Goal: Check status: Check status

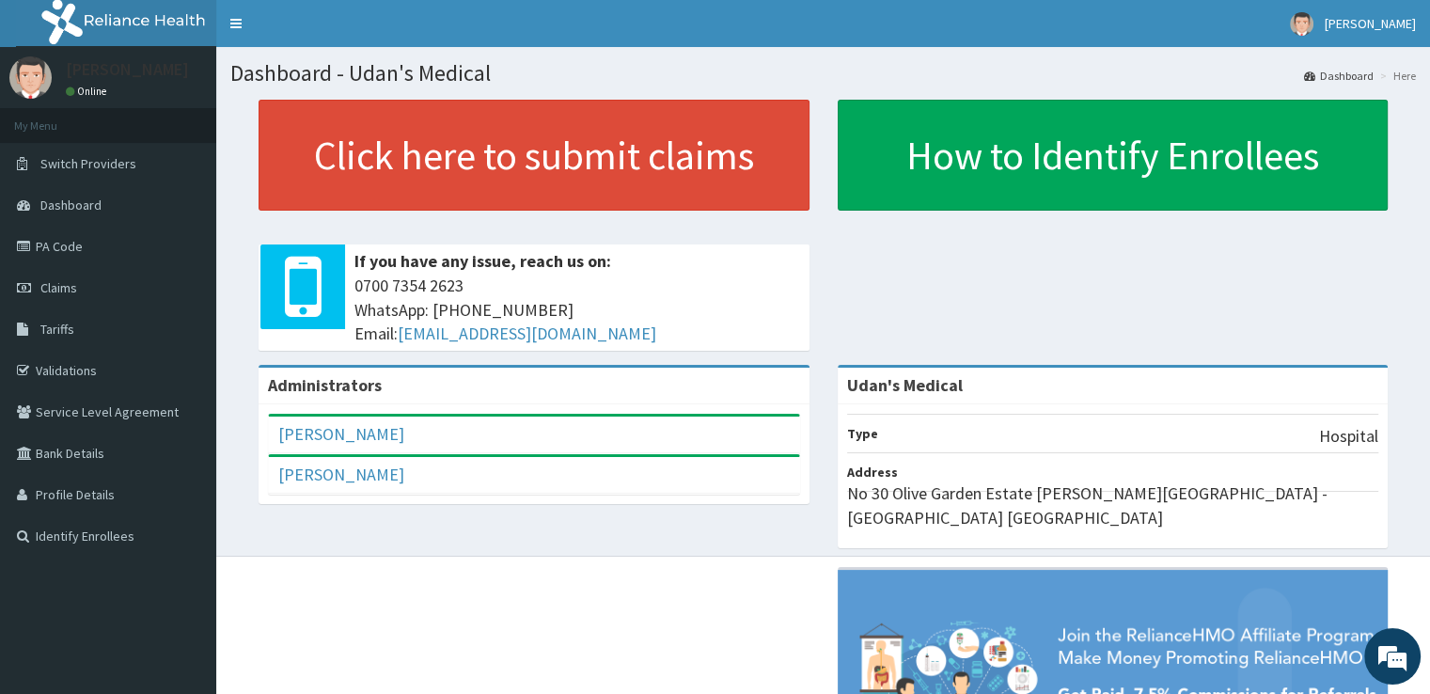
click at [64, 291] on span "Claims" at bounding box center [58, 287] width 37 height 17
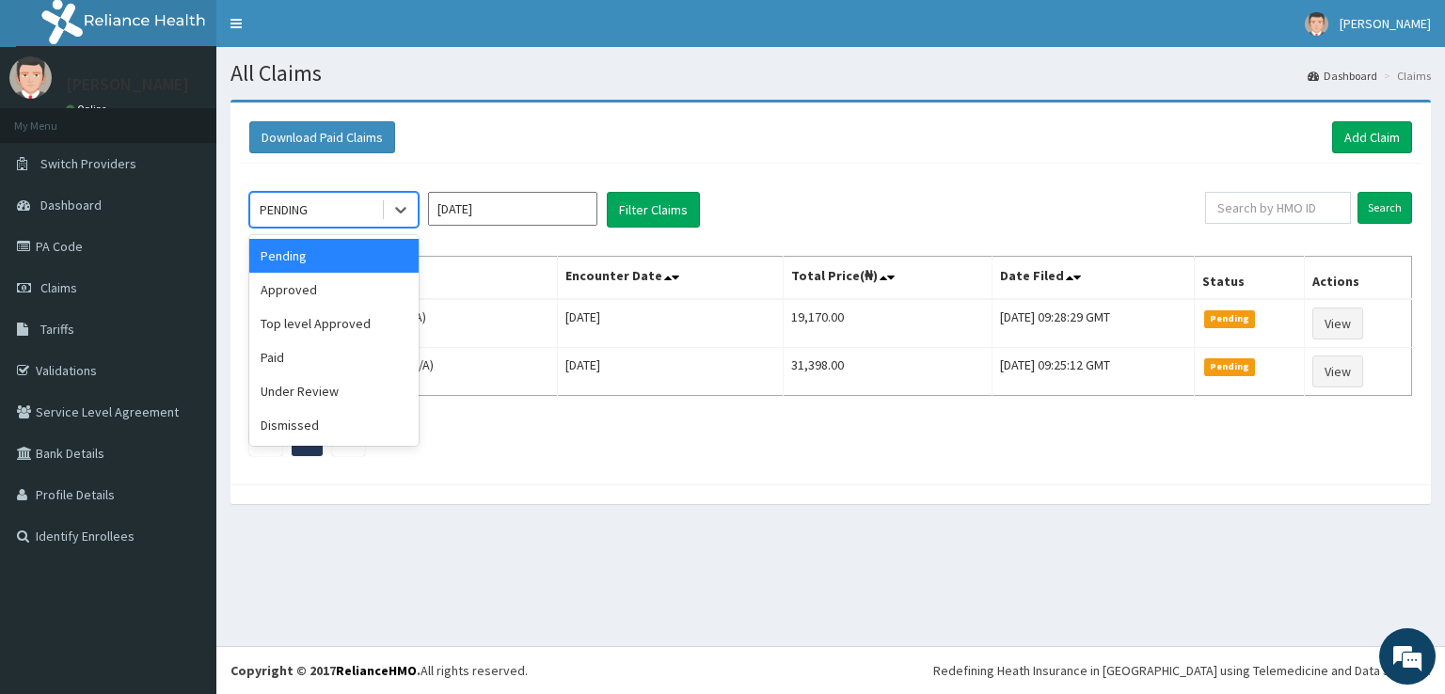
click at [403, 207] on icon at bounding box center [400, 209] width 19 height 19
click at [287, 355] on div "Paid" at bounding box center [333, 357] width 169 height 34
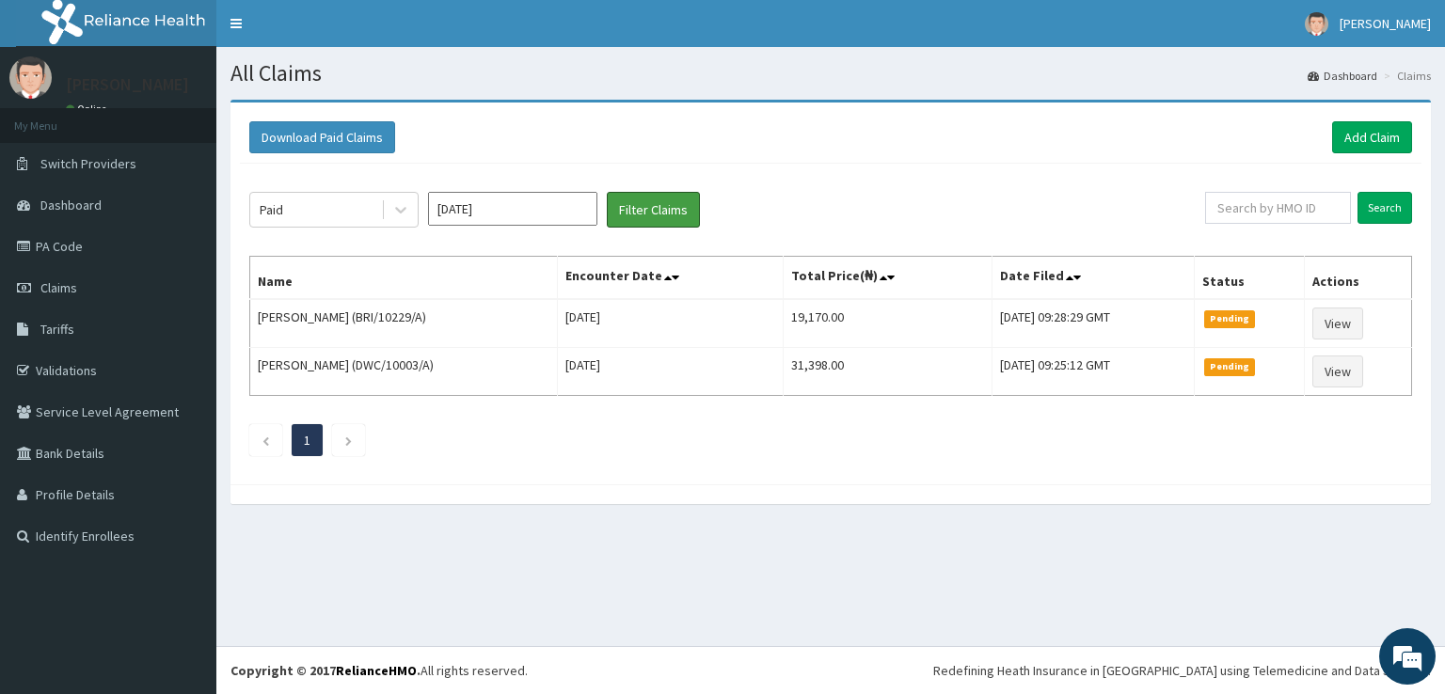
click at [643, 201] on button "Filter Claims" at bounding box center [653, 210] width 93 height 36
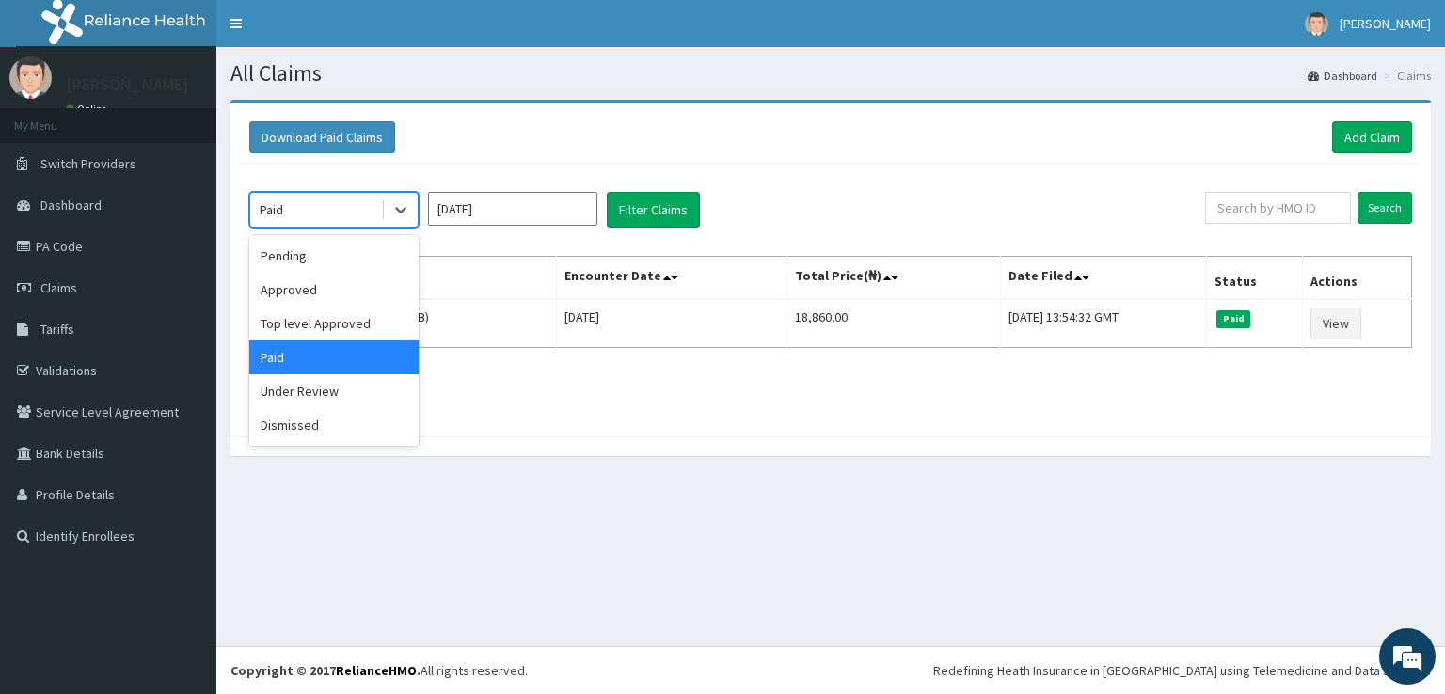
click at [403, 208] on icon at bounding box center [400, 211] width 11 height 7
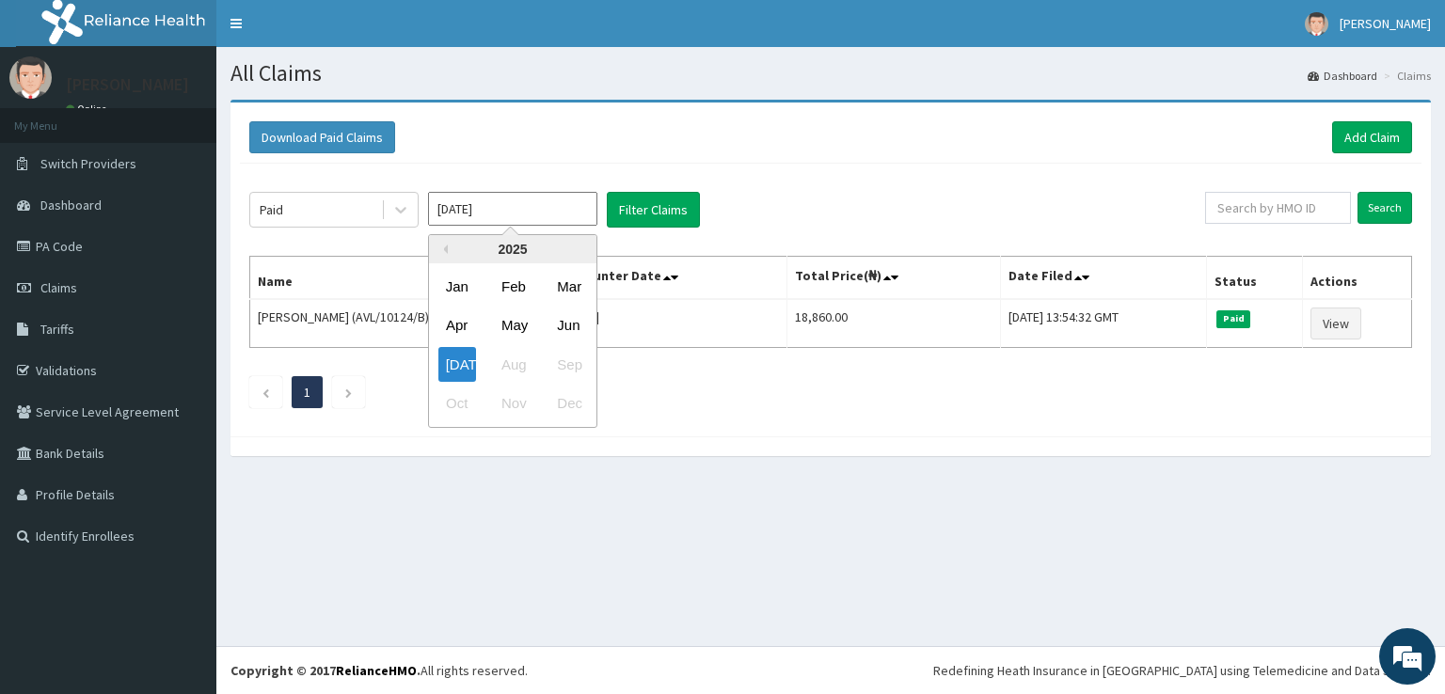
click at [521, 214] on input "[DATE]" at bounding box center [512, 209] width 169 height 34
click at [459, 370] on div "[DATE]" at bounding box center [457, 364] width 38 height 35
type input "[DATE]"
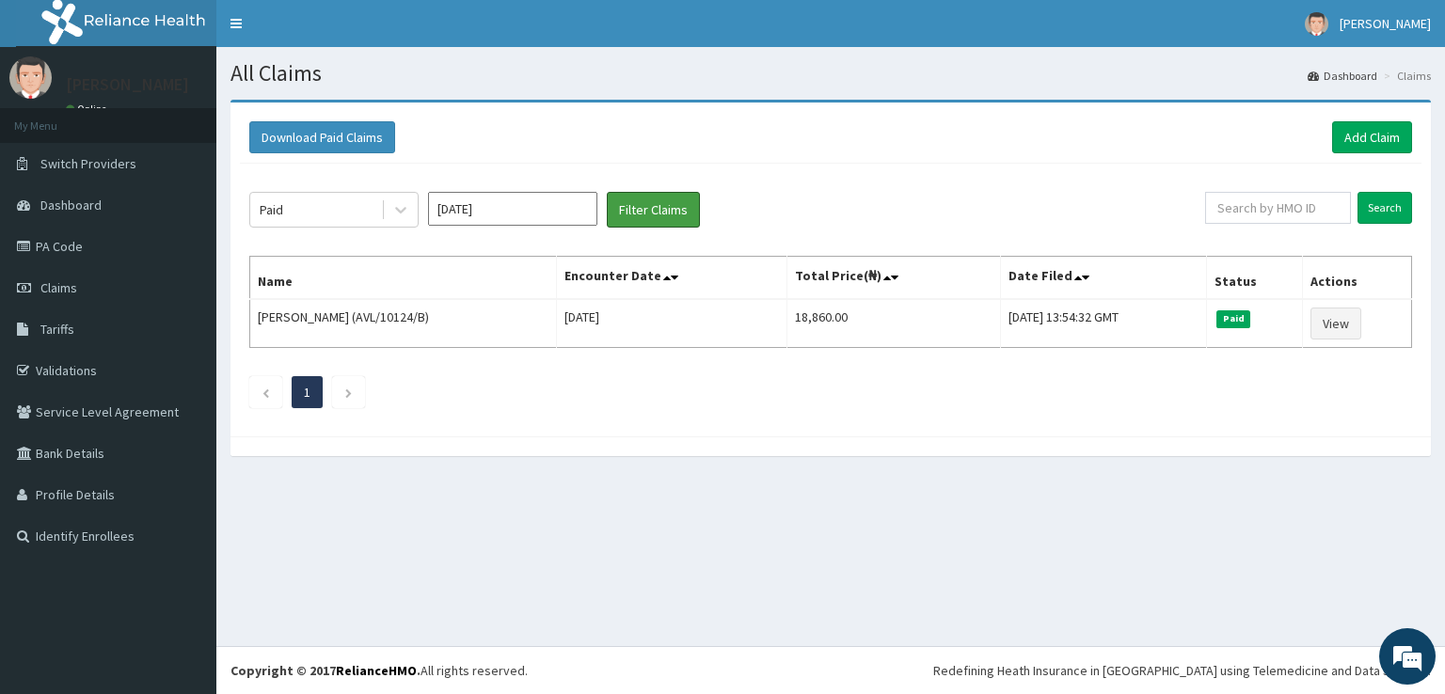
click at [659, 200] on button "Filter Claims" at bounding box center [653, 210] width 93 height 36
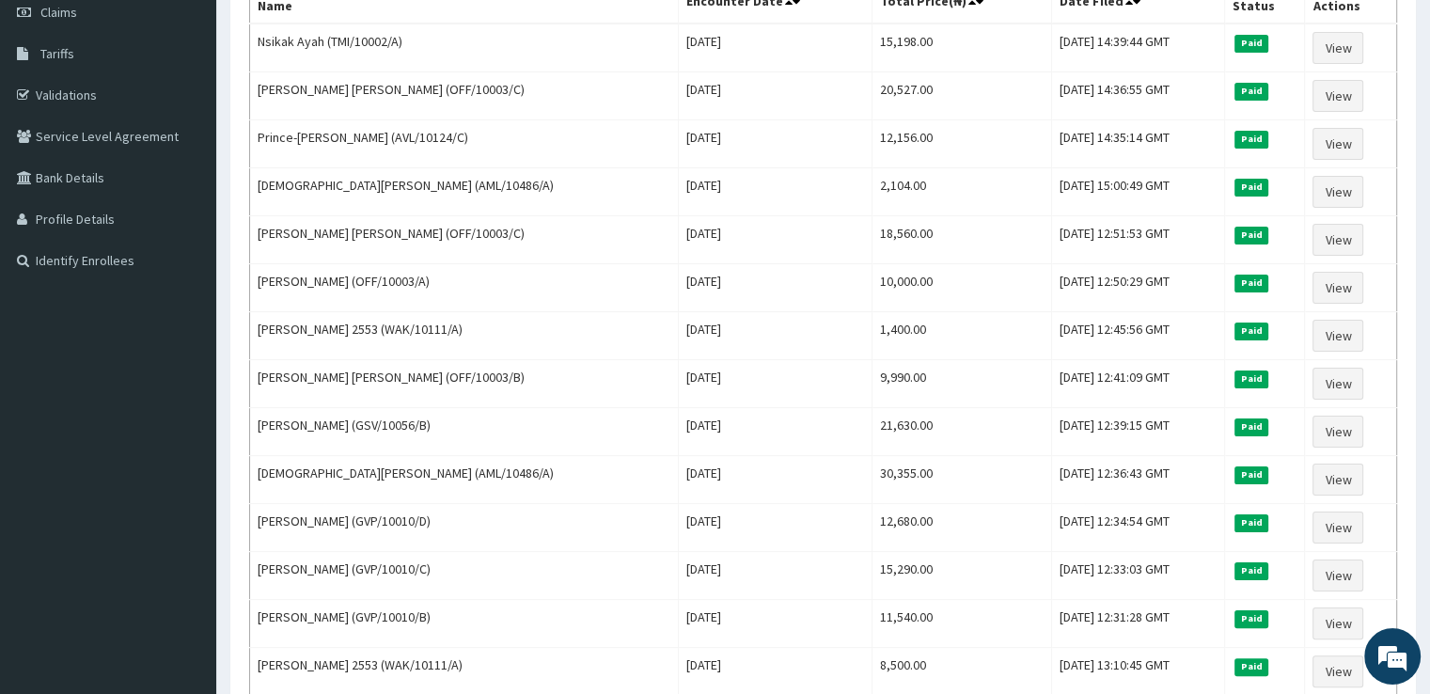
scroll to position [238, 0]
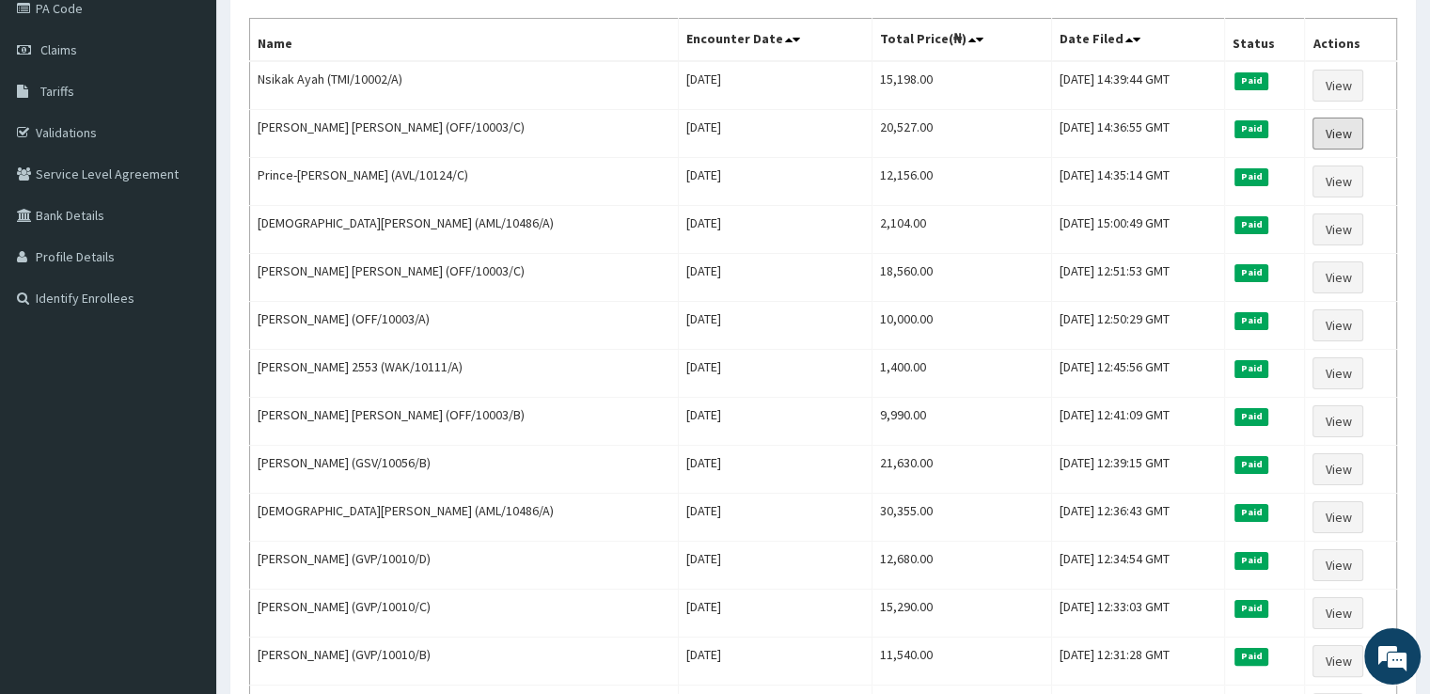
click at [1333, 132] on link "View" at bounding box center [1338, 134] width 51 height 32
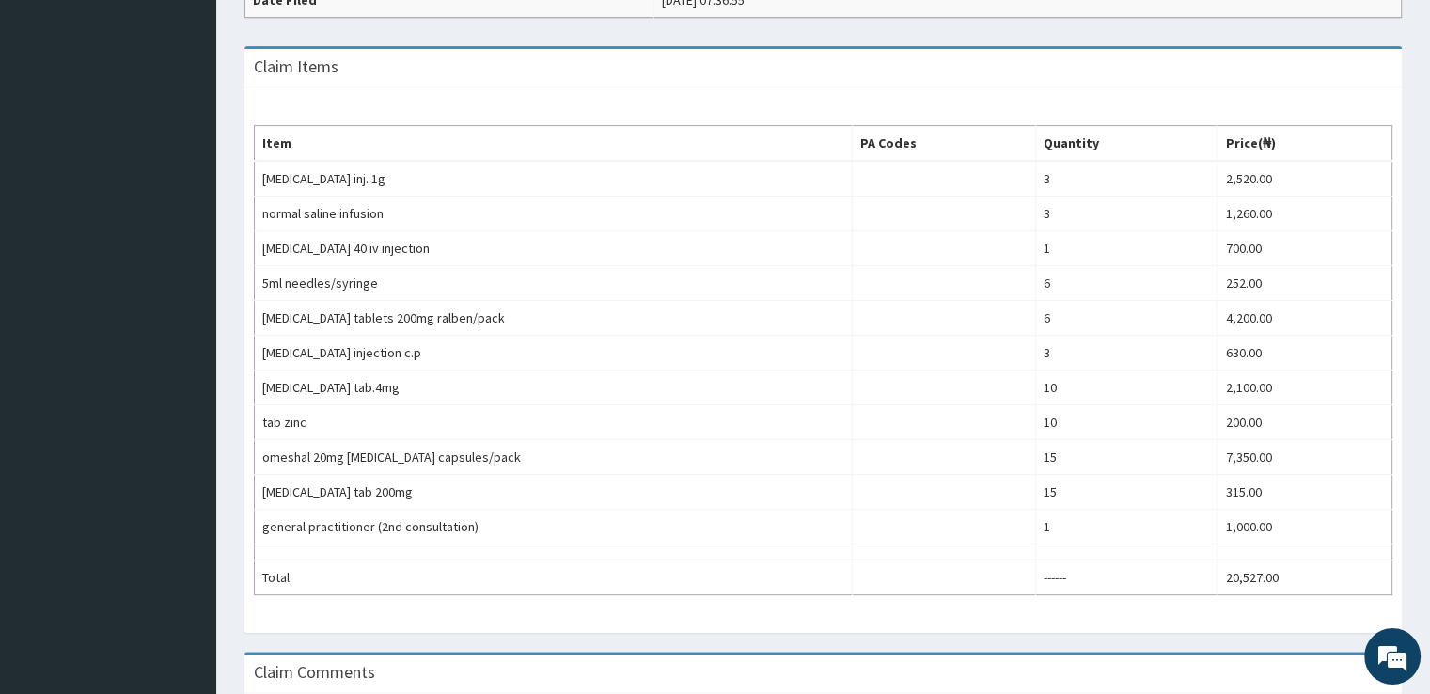
scroll to position [613, 0]
